Goal: Check status: Check status

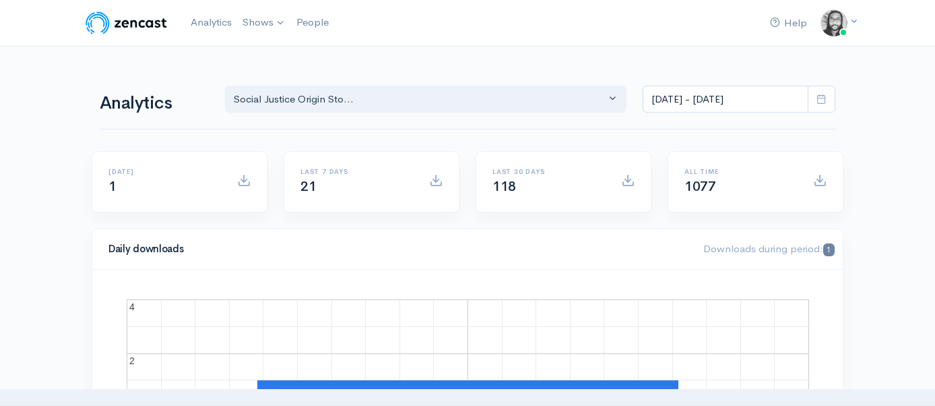
select select "14701"
click at [722, 92] on input "[DATE] - [DATE]" at bounding box center [726, 100] width 166 height 28
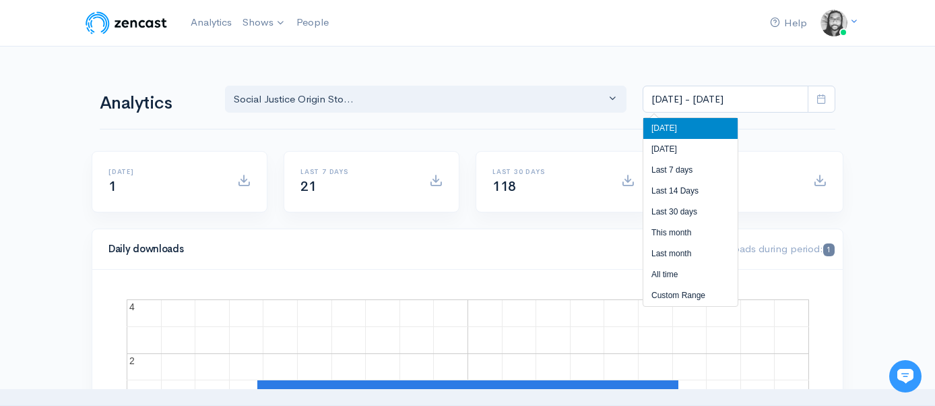
click at [696, 135] on li "[DATE]" at bounding box center [690, 128] width 94 height 21
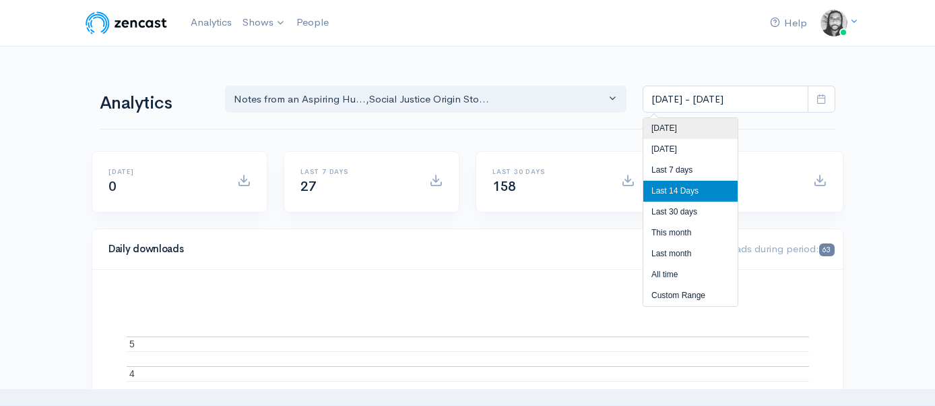
click at [697, 123] on li "[DATE]" at bounding box center [690, 128] width 94 height 21
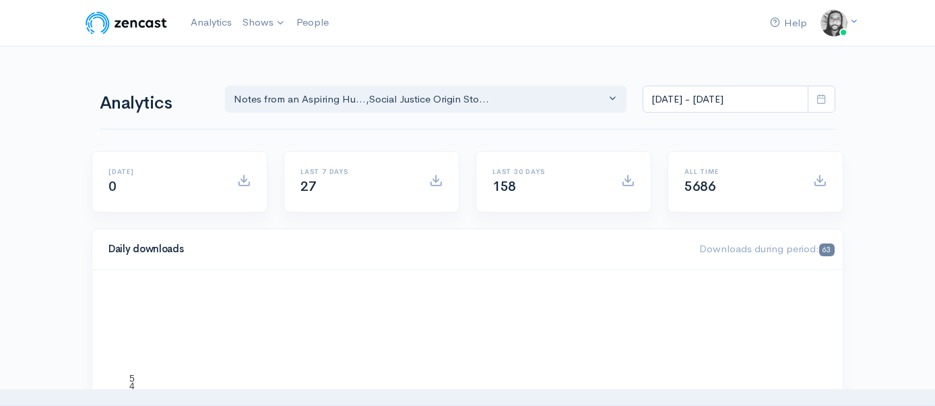
type input "Sep 24, 2025 - Sep 24, 2025"
